Goal: Task Accomplishment & Management: Manage account settings

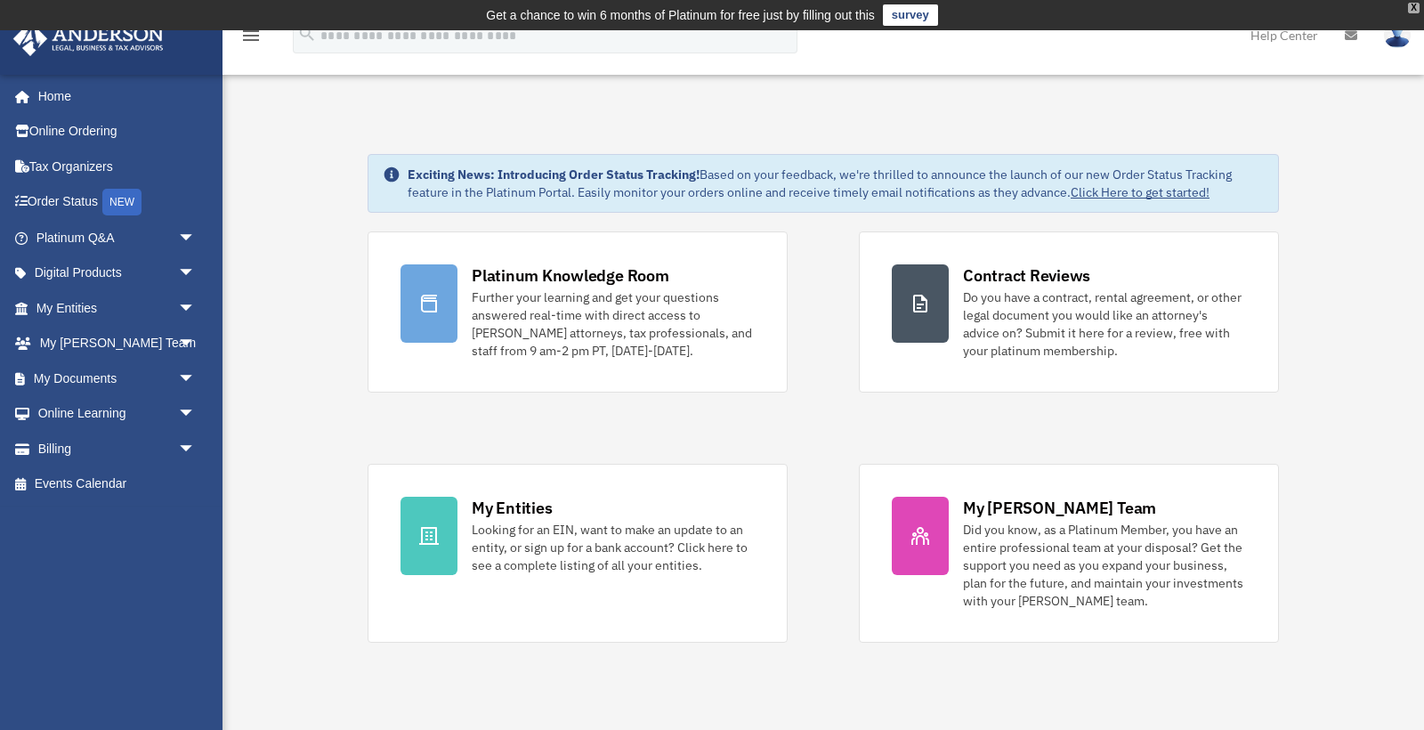
click at [1414, 9] on div "X" at bounding box center [1414, 8] width 12 height 11
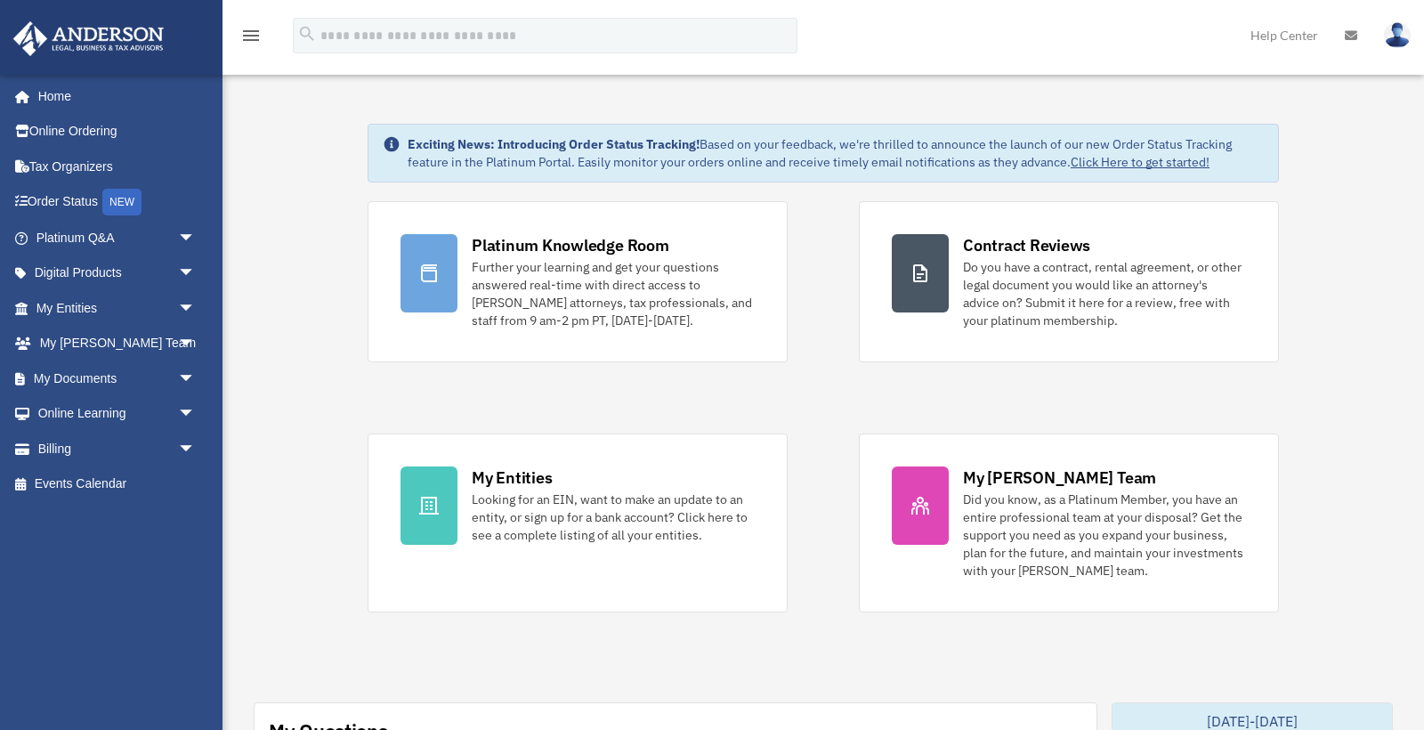
click at [1397, 36] on img at bounding box center [1397, 35] width 27 height 26
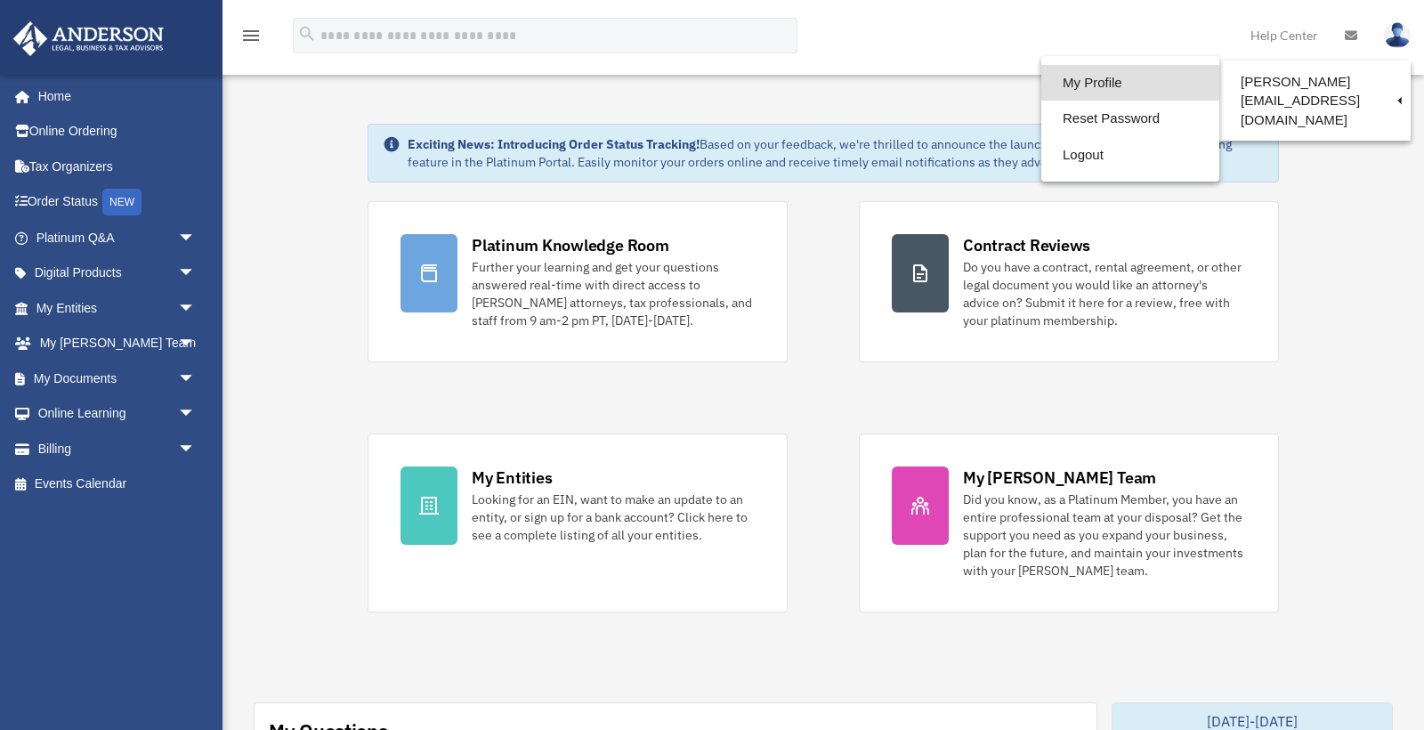
click at [1093, 85] on link "My Profile" at bounding box center [1130, 83] width 178 height 36
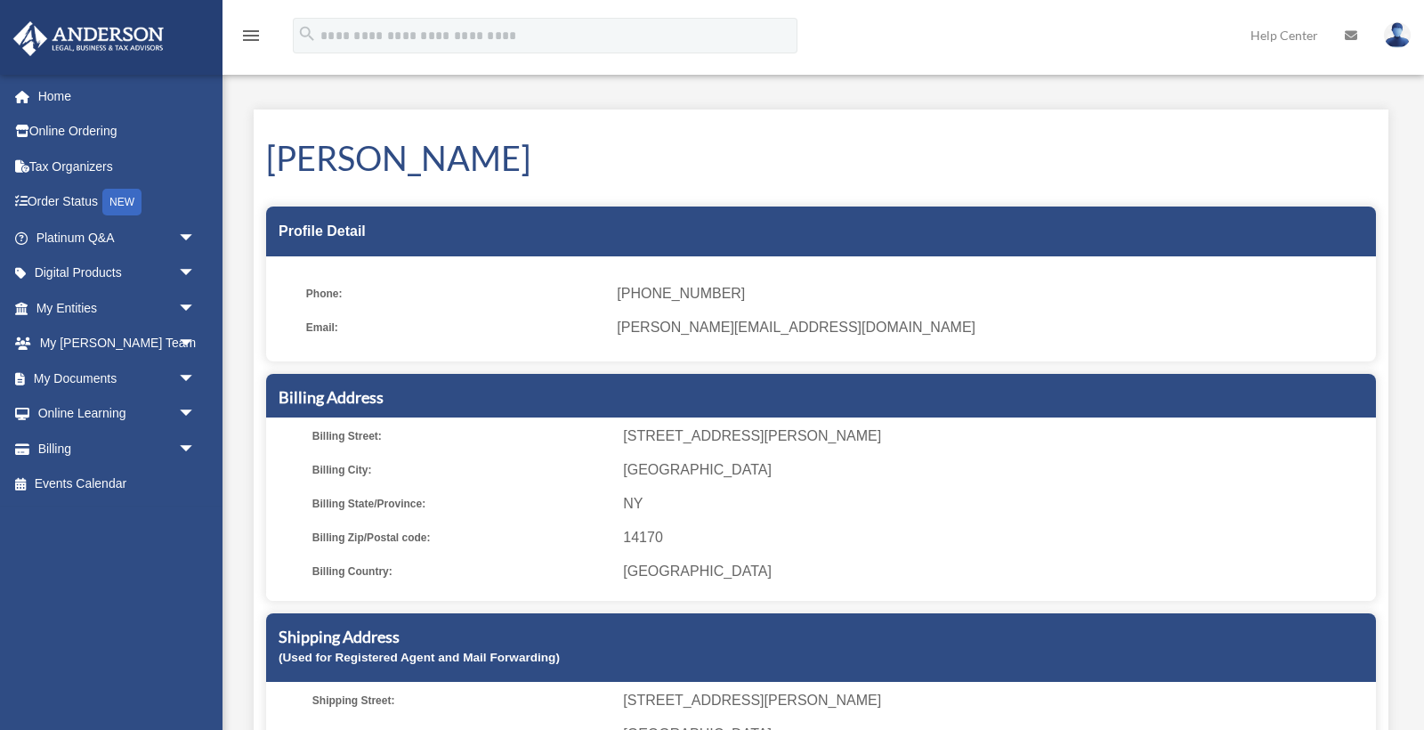
click at [691, 331] on span "[PERSON_NAME][EMAIL_ADDRESS][DOMAIN_NAME]" at bounding box center [990, 327] width 747 height 25
click at [644, 309] on ul "Phone: [PHONE_NUMBER] Email: [PERSON_NAME][EMAIL_ADDRESS][DOMAIN_NAME]" at bounding box center [821, 315] width 1110 height 93
click at [646, 333] on span "[PERSON_NAME][EMAIL_ADDRESS][DOMAIN_NAME]" at bounding box center [990, 327] width 747 height 25
click at [311, 320] on span "Email:" at bounding box center [455, 327] width 298 height 25
click at [320, 329] on span "Email:" at bounding box center [455, 327] width 298 height 25
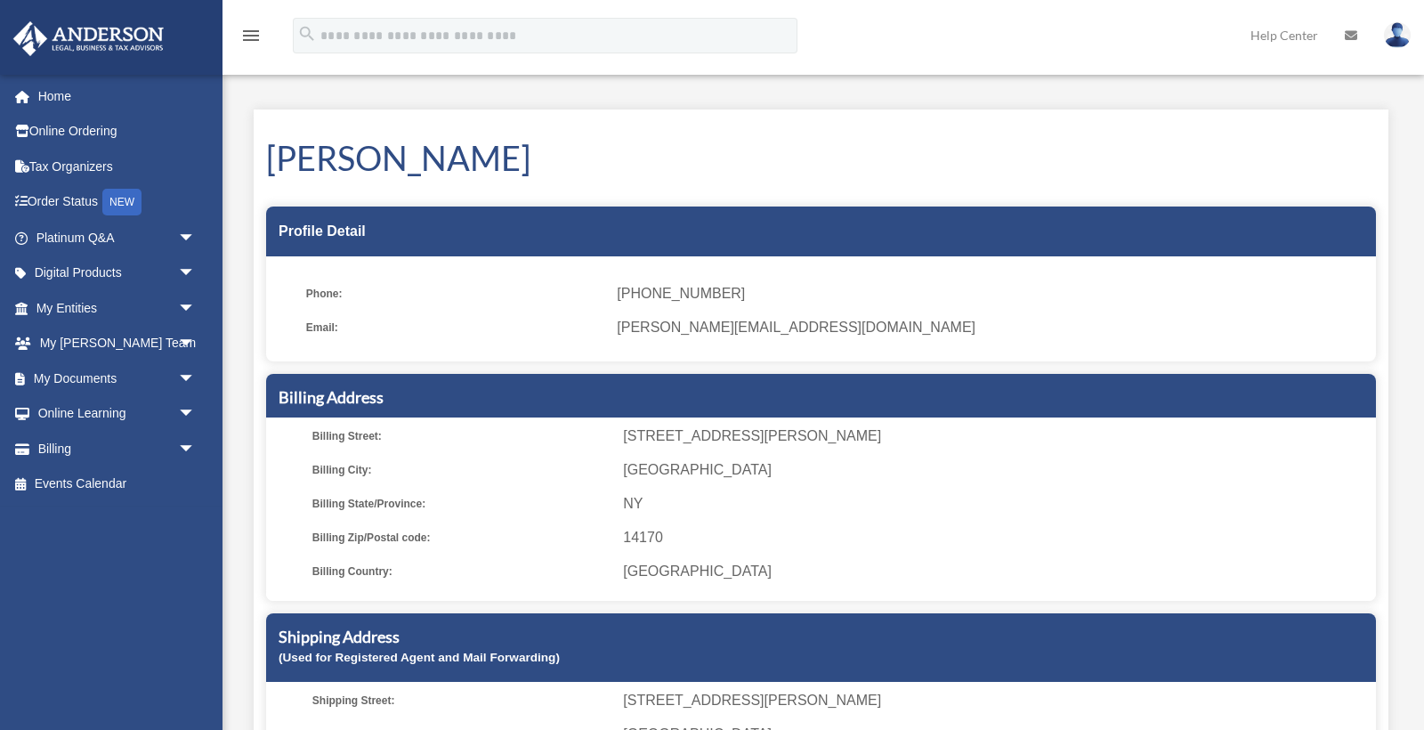
click at [712, 334] on span "[PERSON_NAME][EMAIL_ADDRESS][DOMAIN_NAME]" at bounding box center [990, 327] width 747 height 25
click at [232, 36] on div "menu" at bounding box center [250, 36] width 57 height 46
click at [244, 33] on icon "menu" at bounding box center [250, 35] width 21 height 21
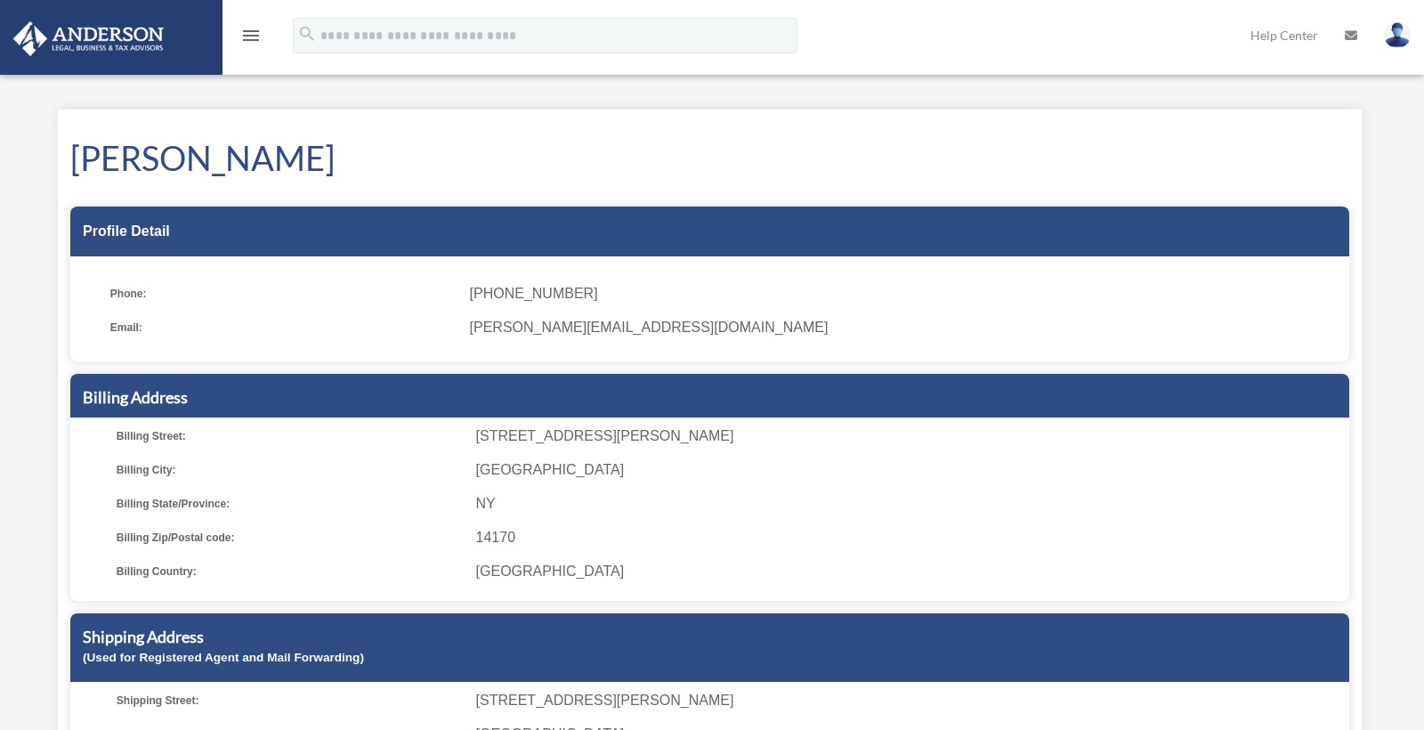
drag, startPoint x: 250, startPoint y: 36, endPoint x: 260, endPoint y: 36, distance: 9.8
click at [260, 36] on icon "menu" at bounding box center [250, 35] width 21 height 21
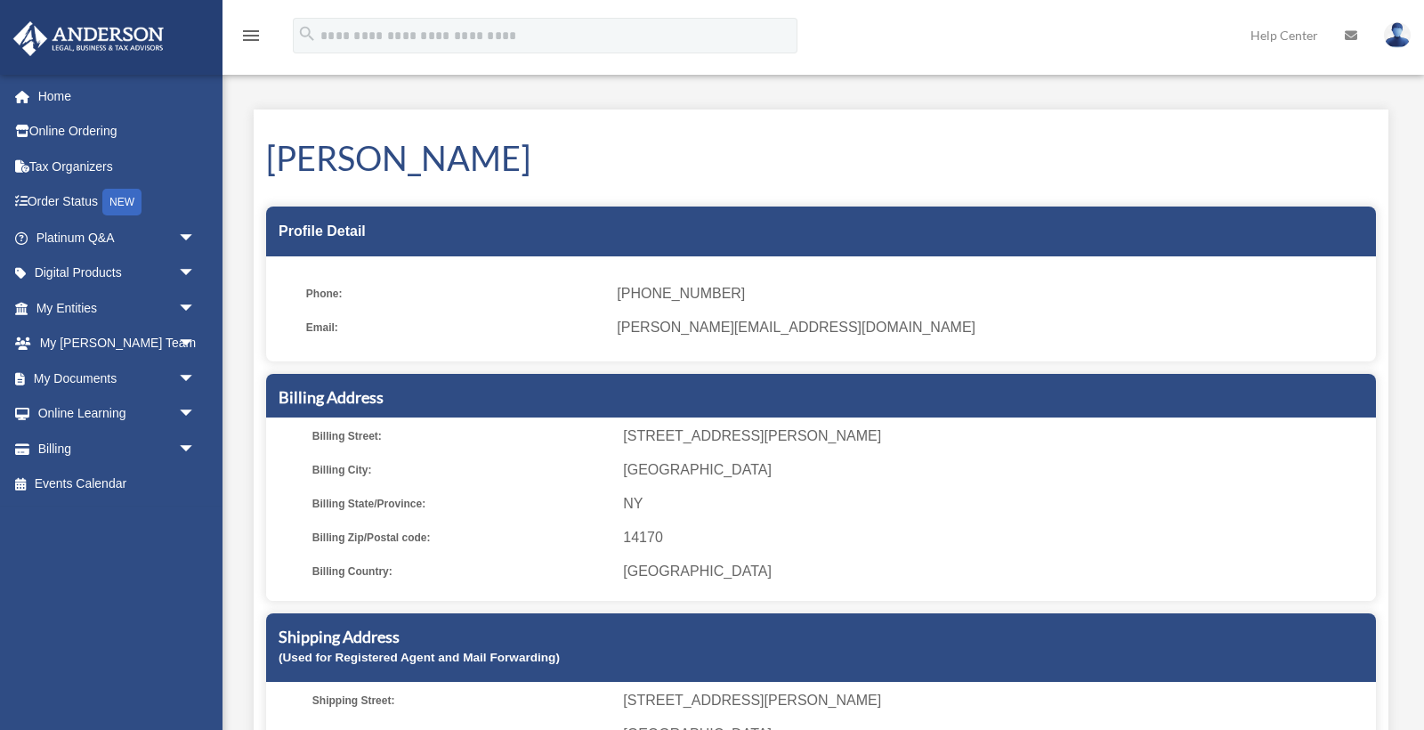
click at [1392, 30] on img at bounding box center [1397, 35] width 27 height 26
click at [686, 149] on h1 "Harrison W. Kelly III" at bounding box center [821, 157] width 1110 height 47
click at [48, 99] on link "Home" at bounding box center [117, 96] width 210 height 36
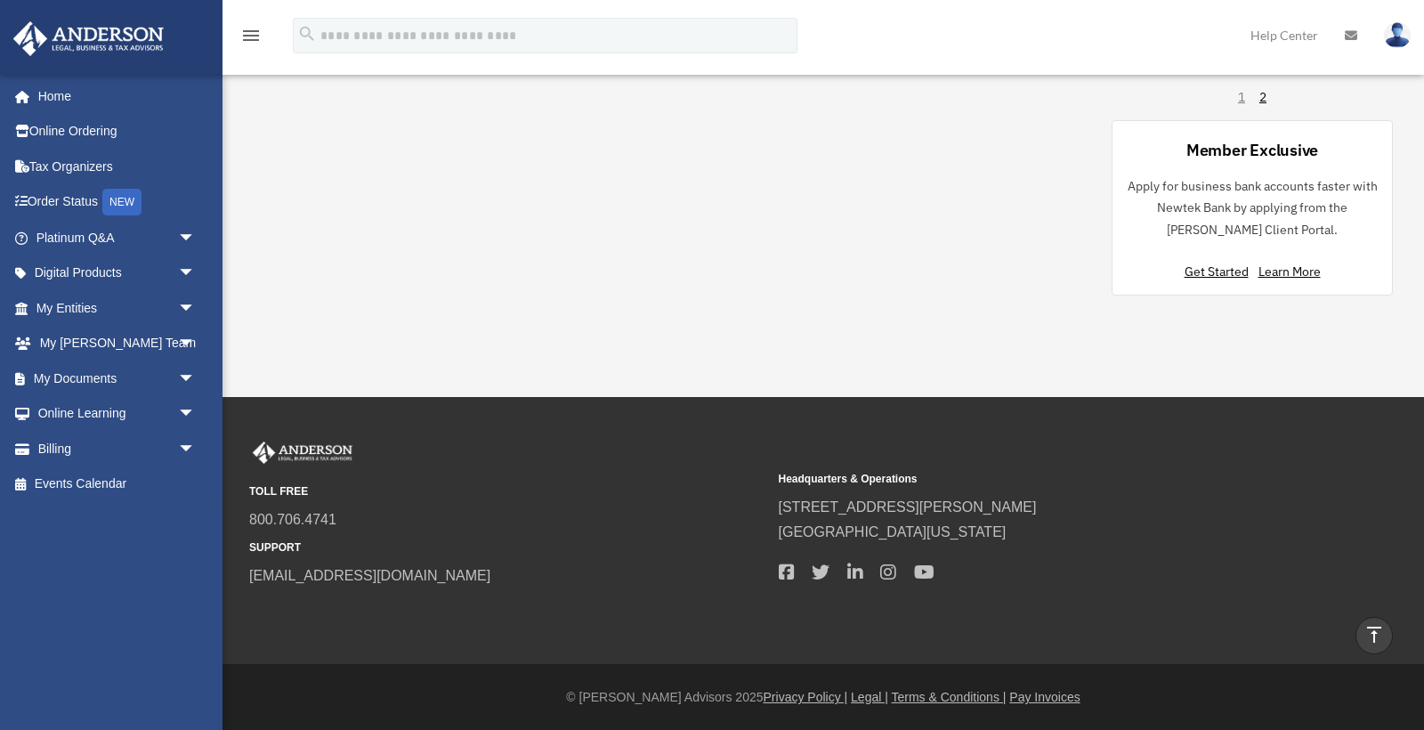
scroll to position [1410, 0]
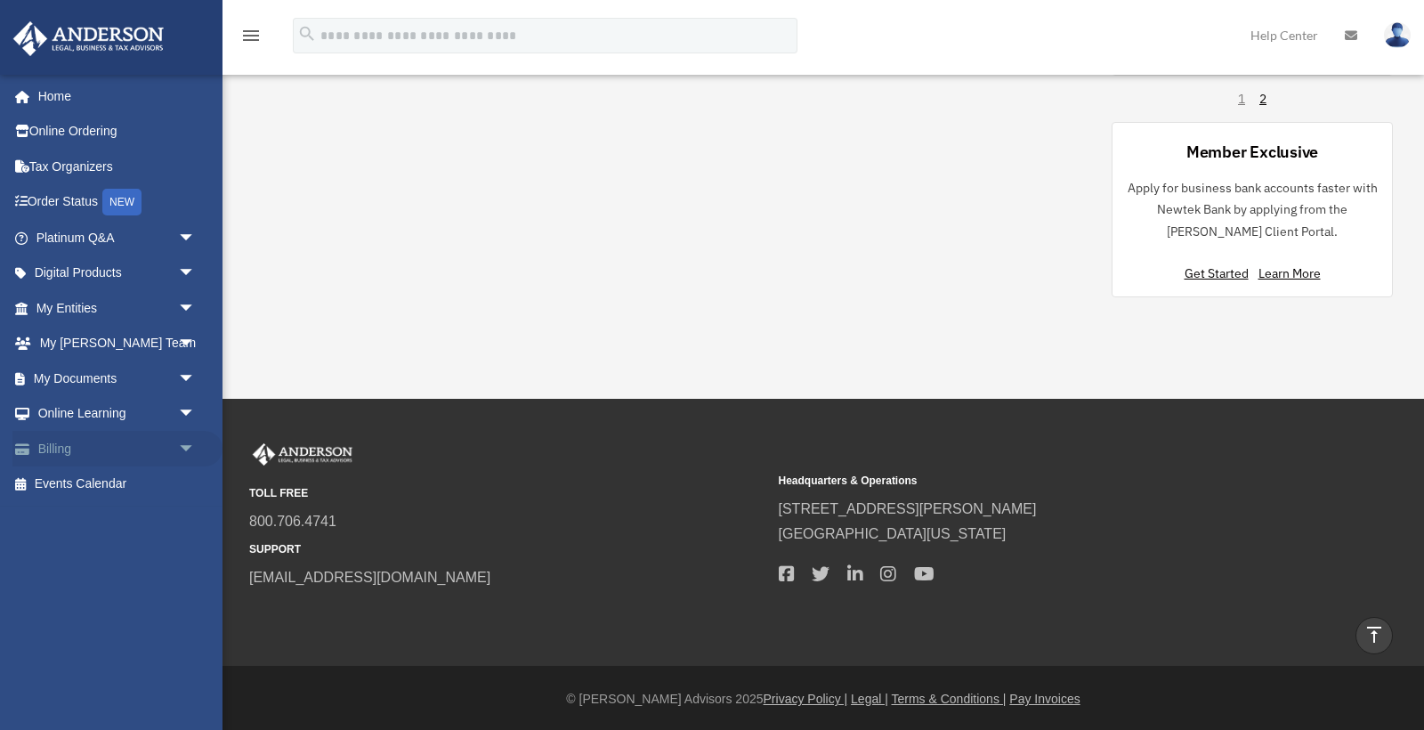
click at [83, 452] on link "Billing arrow_drop_down" at bounding box center [117, 449] width 210 height 36
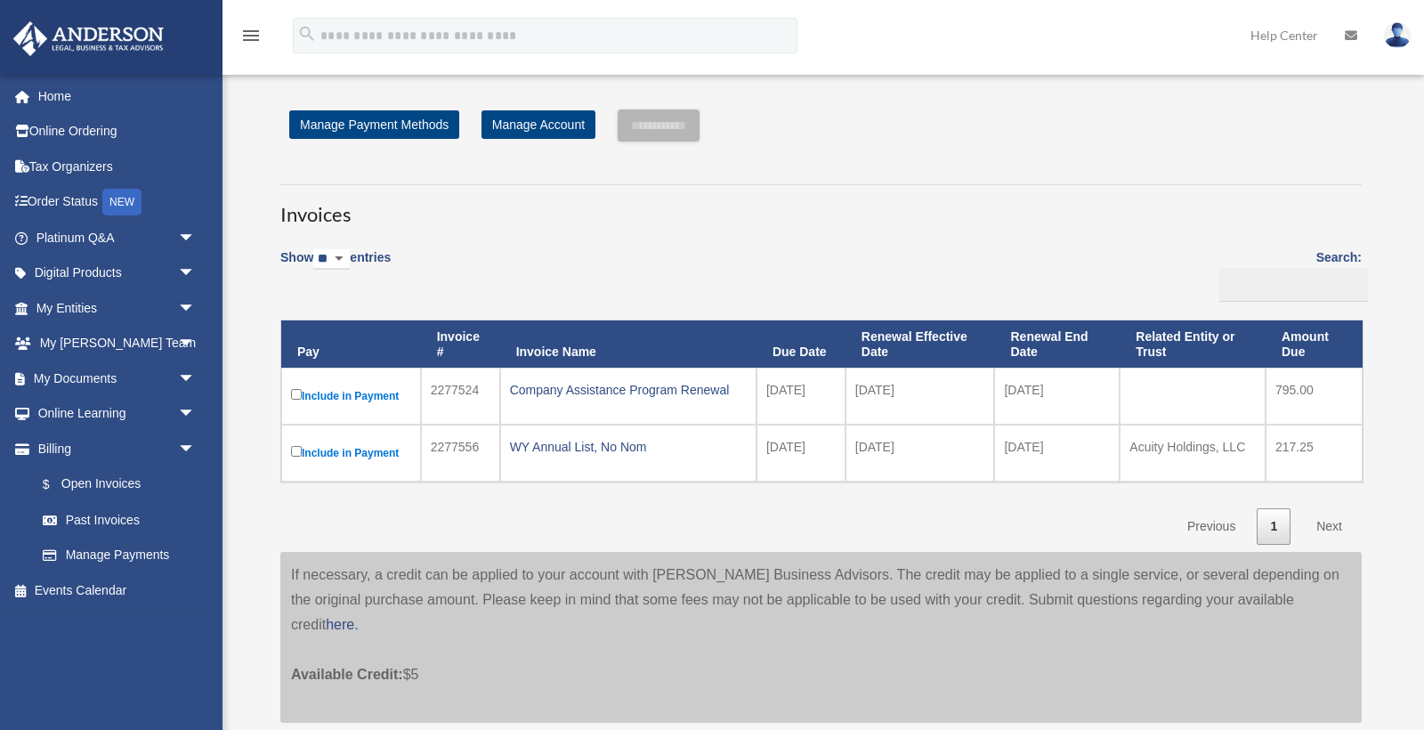
click at [1395, 30] on img at bounding box center [1397, 35] width 27 height 26
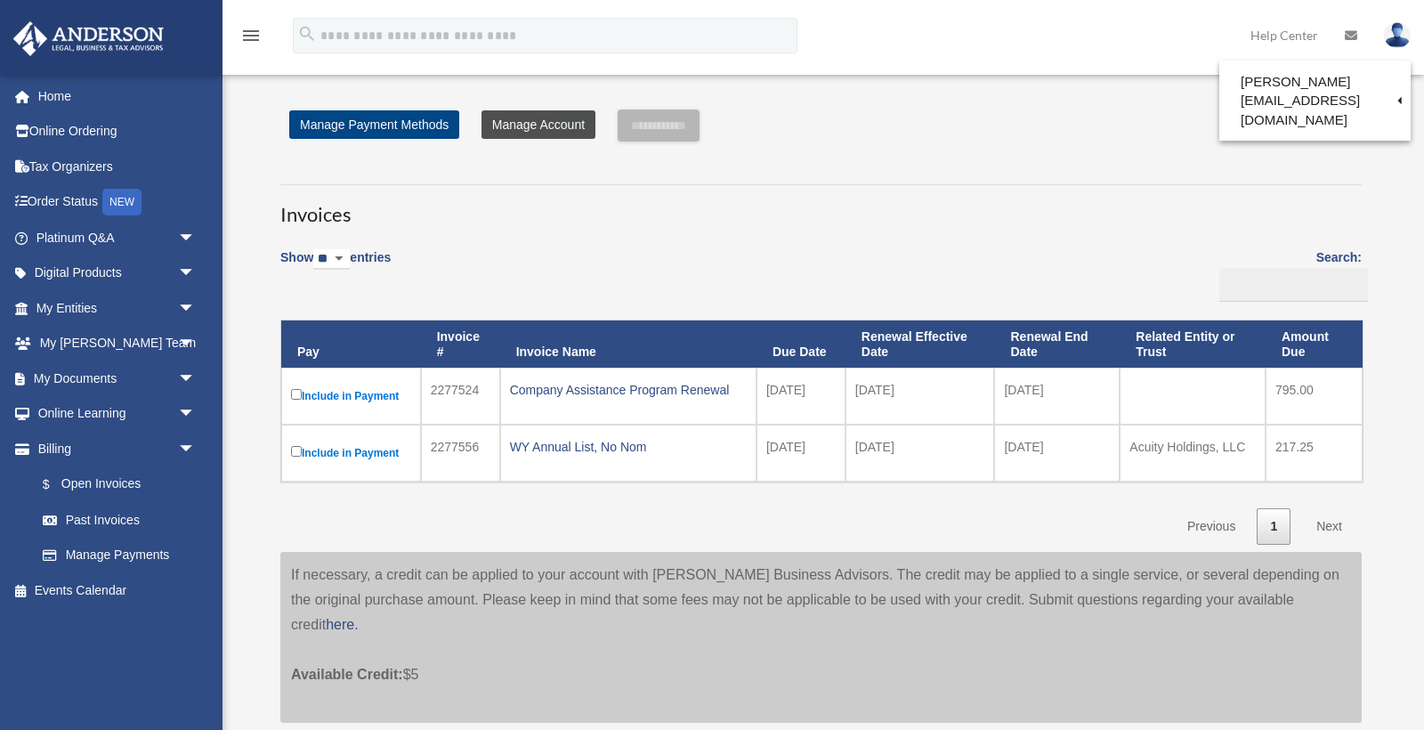
click at [546, 120] on link "Manage Account" at bounding box center [538, 124] width 114 height 28
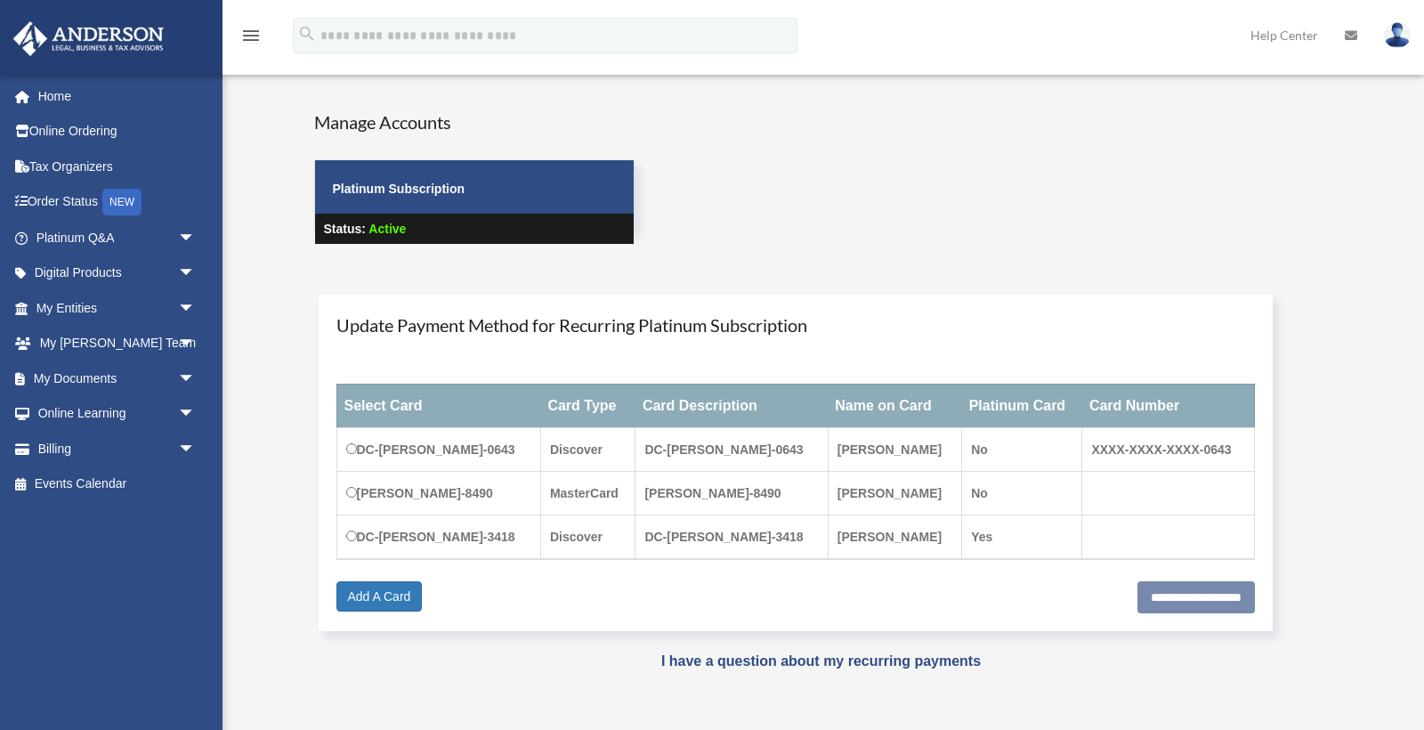
click at [1391, 39] on img at bounding box center [1397, 35] width 27 height 26
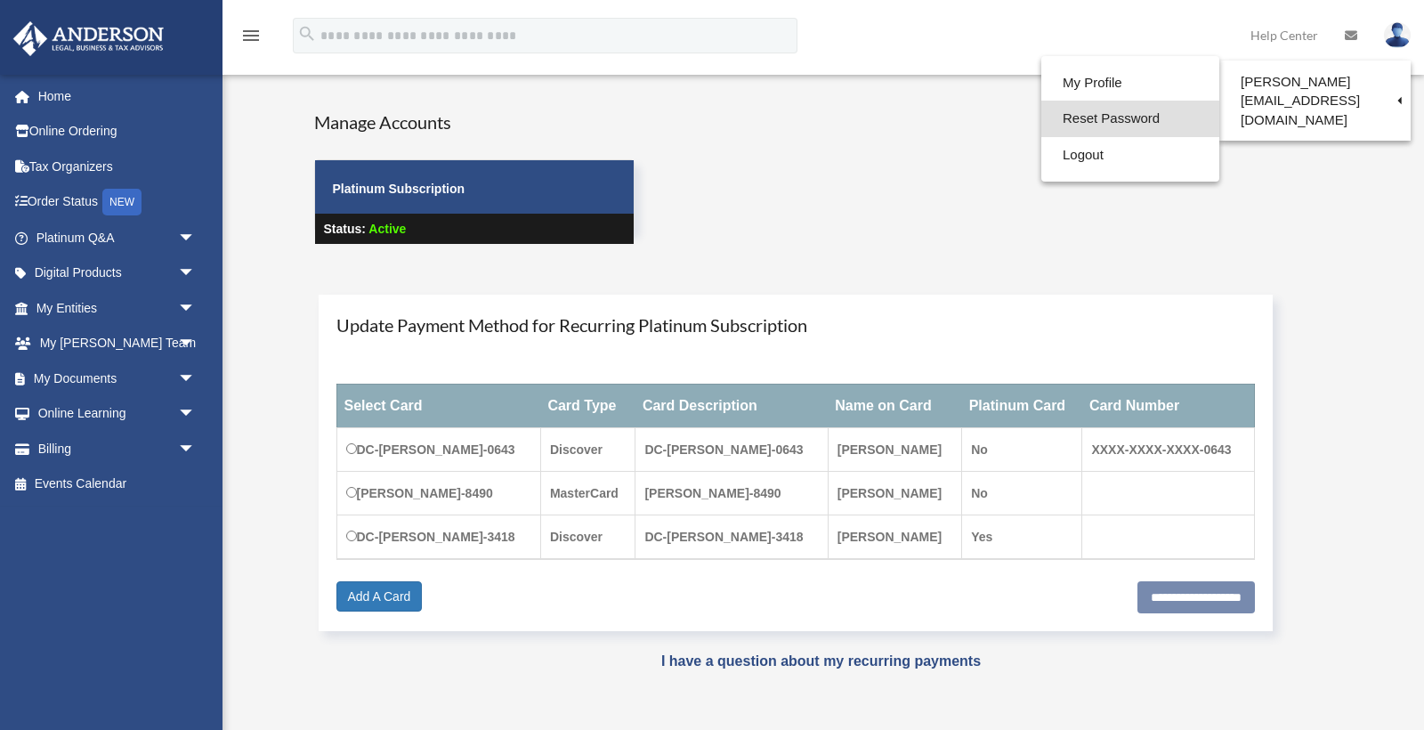
click at [1117, 130] on link "Reset Password" at bounding box center [1130, 119] width 178 height 36
